Goal: Navigation & Orientation: Go to known website

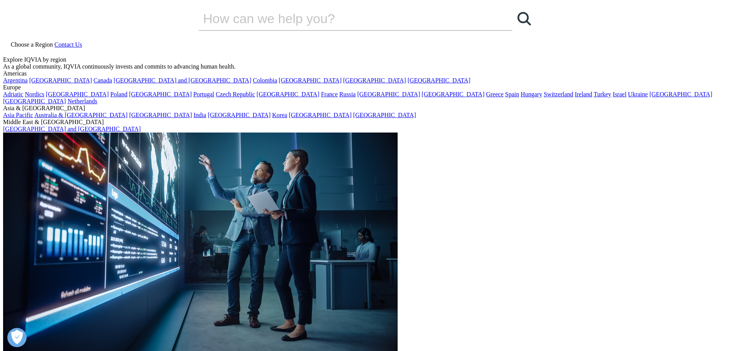
click at [34, 84] on link "[GEOGRAPHIC_DATA]" at bounding box center [60, 80] width 63 height 7
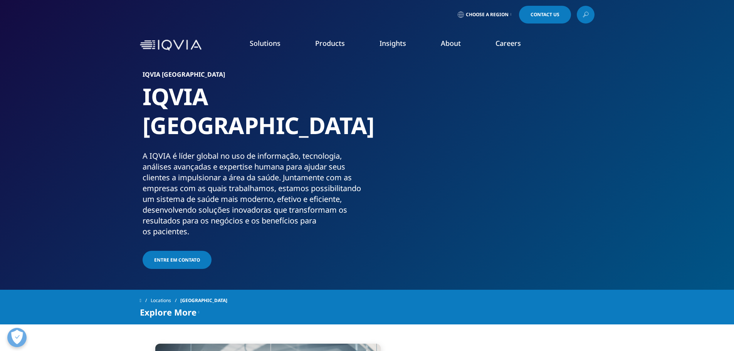
click at [399, 125] on link "View Open Roles" at bounding box center [446, 125] width 154 height 8
